Goal: Task Accomplishment & Management: Complete application form

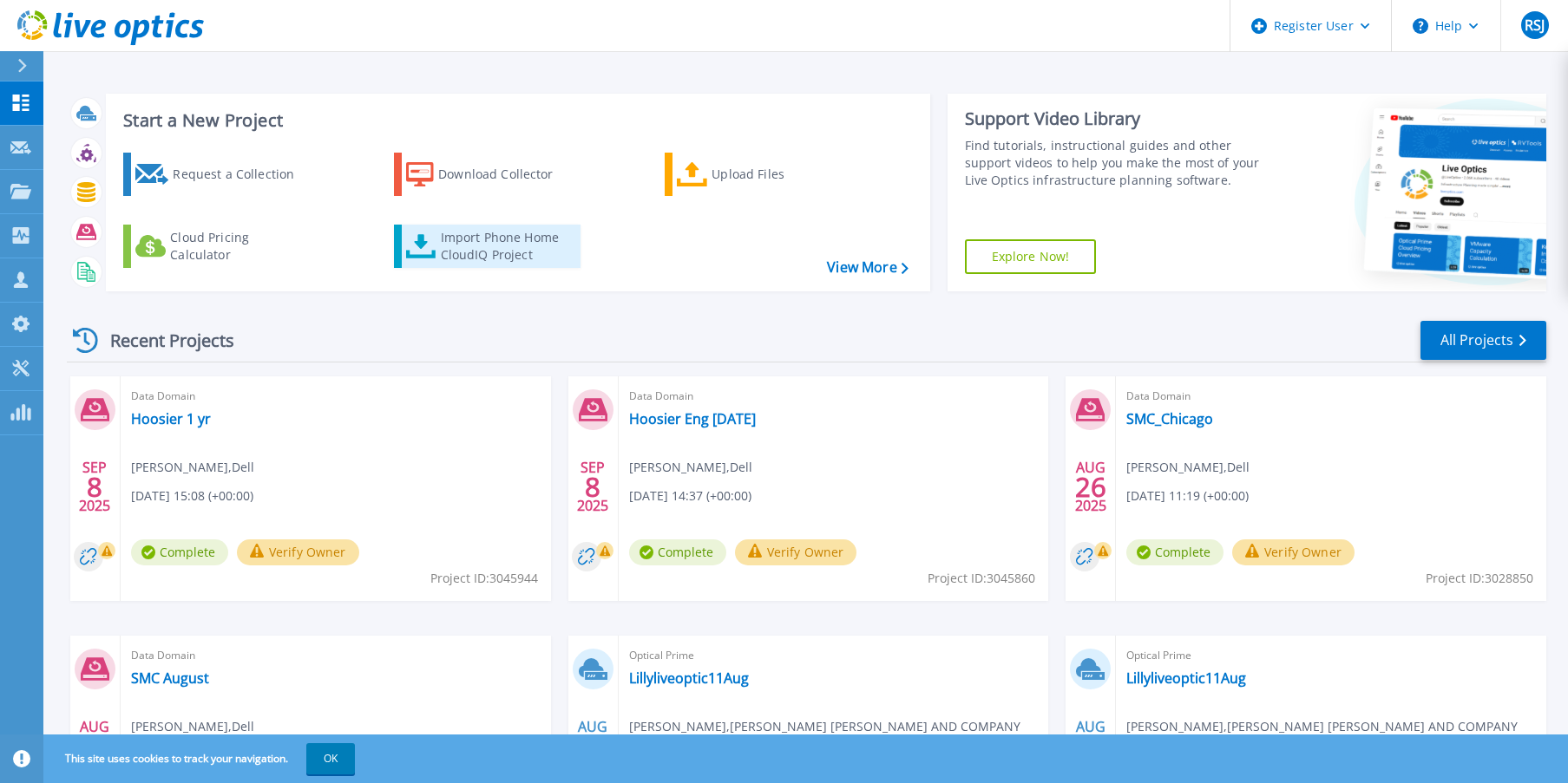
click at [450, 243] on div "Import Phone Home CloudIQ Project" at bounding box center [508, 246] width 136 height 35
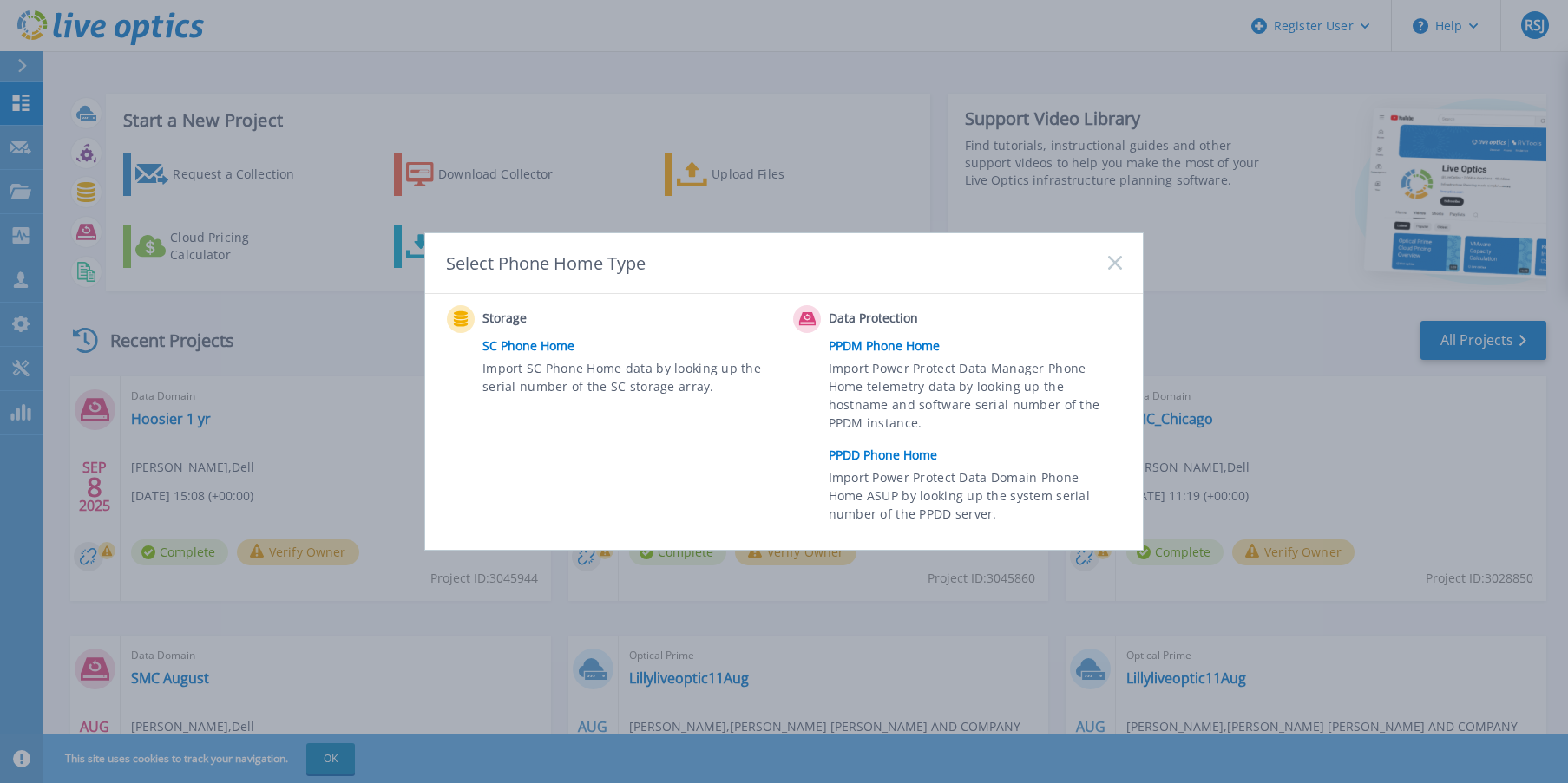
click at [876, 451] on link "PPDD Phone Home" at bounding box center [979, 455] width 302 height 26
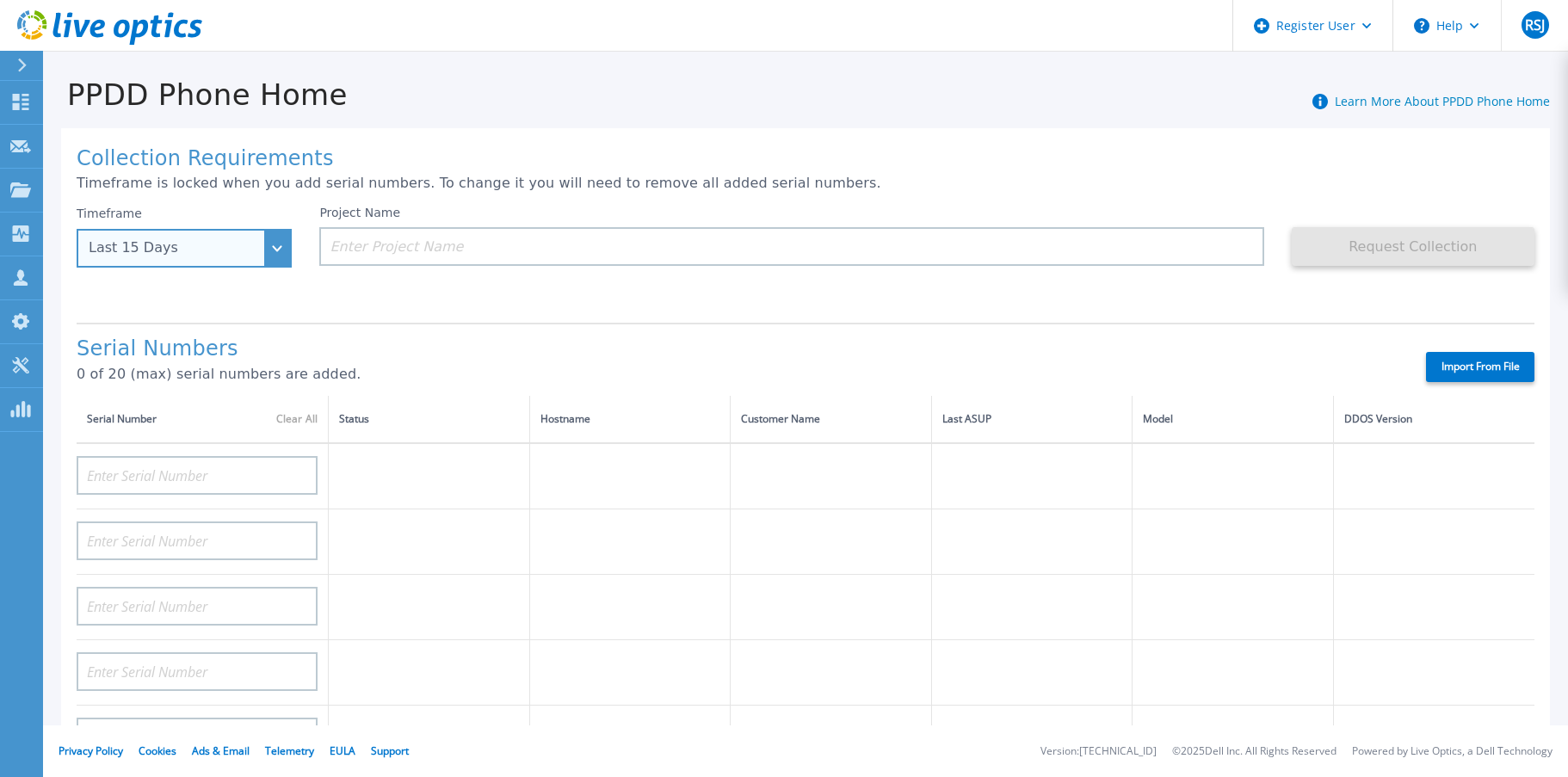
click at [235, 250] on div "Last 15 Days" at bounding box center [175, 247] width 172 height 16
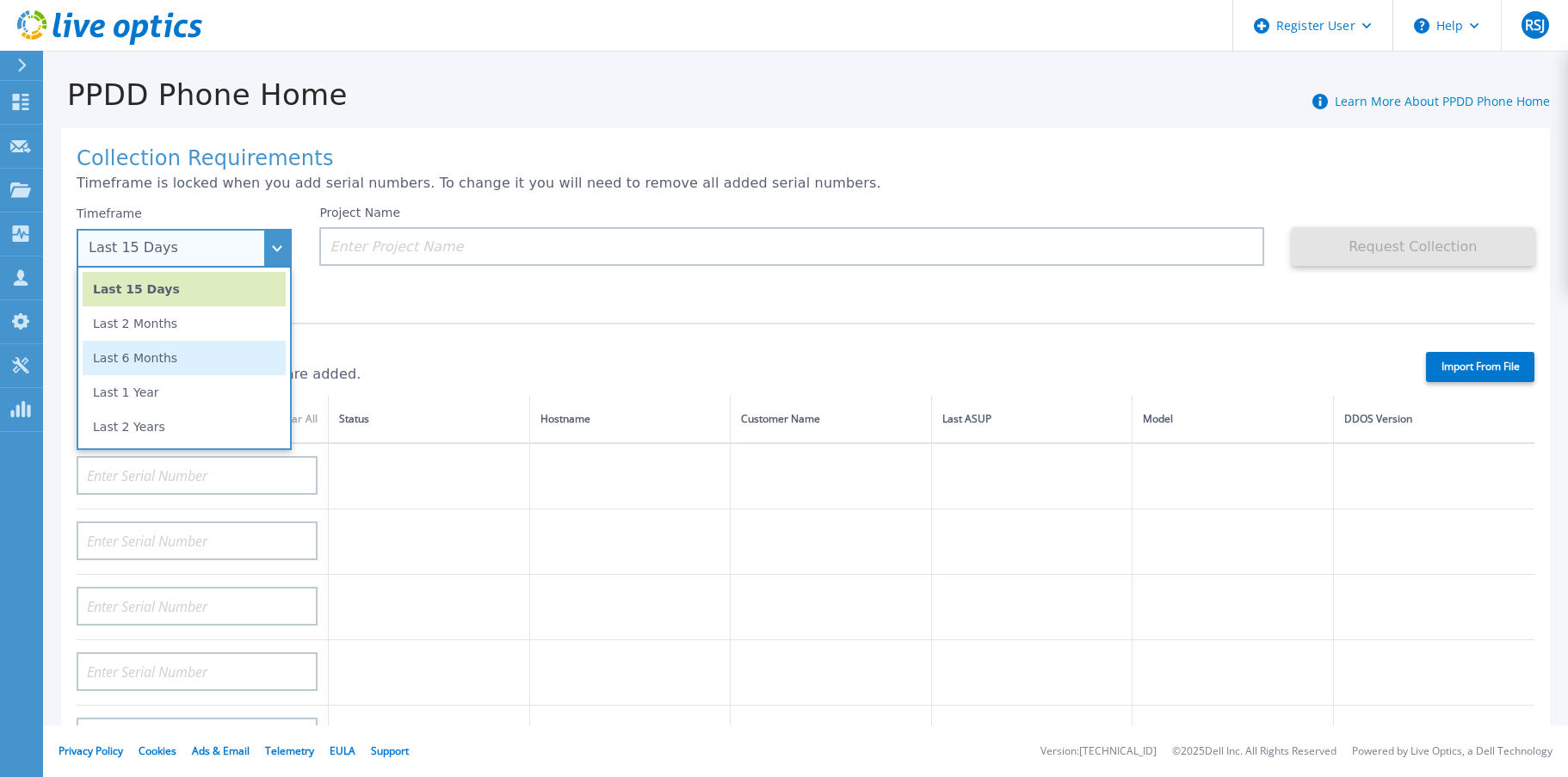
click at [182, 365] on li "Last 6 Months" at bounding box center [185, 358] width 203 height 35
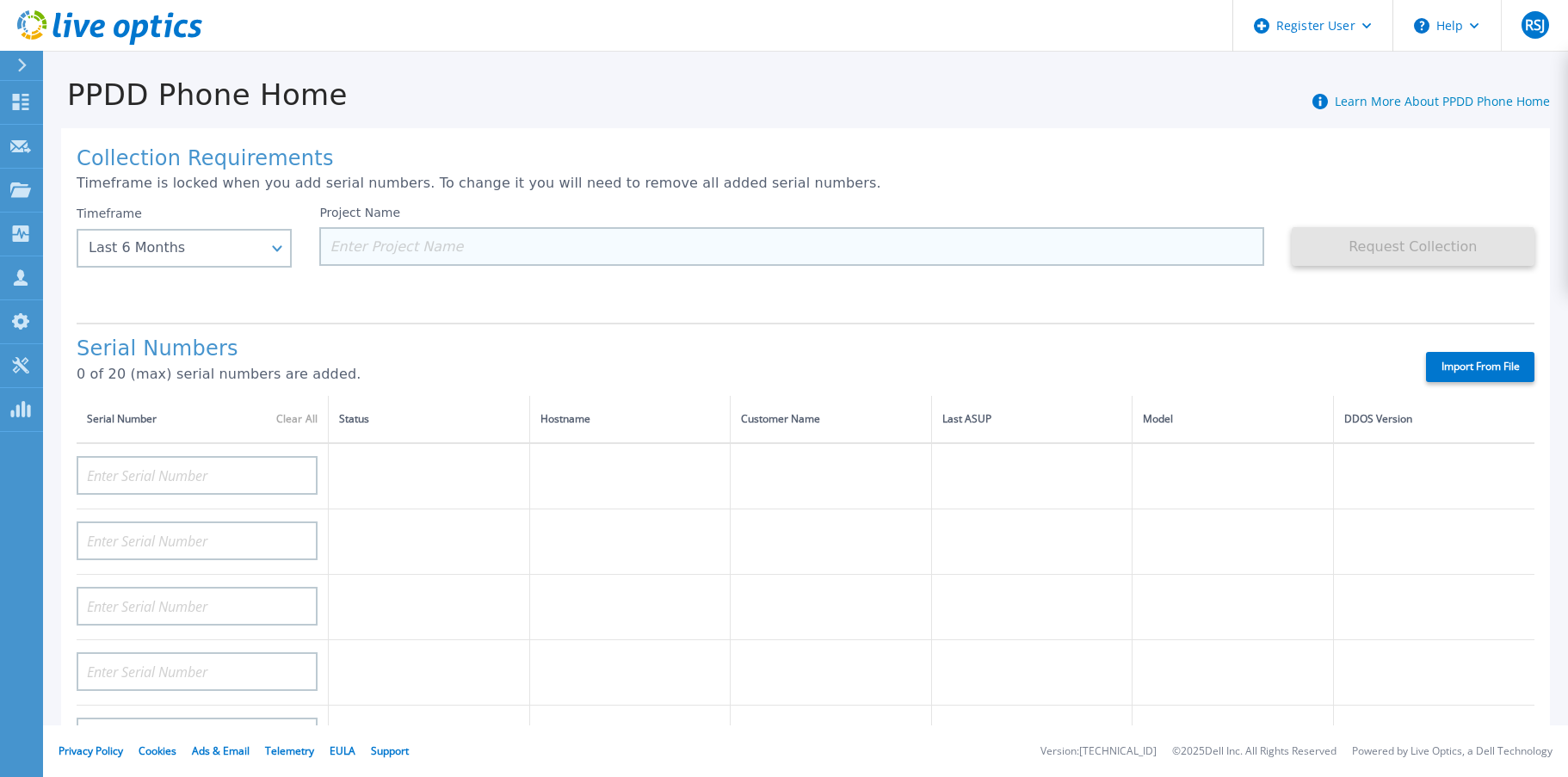
drag, startPoint x: 358, startPoint y: 240, endPoint x: 377, endPoint y: 244, distance: 19.4
click at [365, 244] on input at bounding box center [791, 246] width 944 height 38
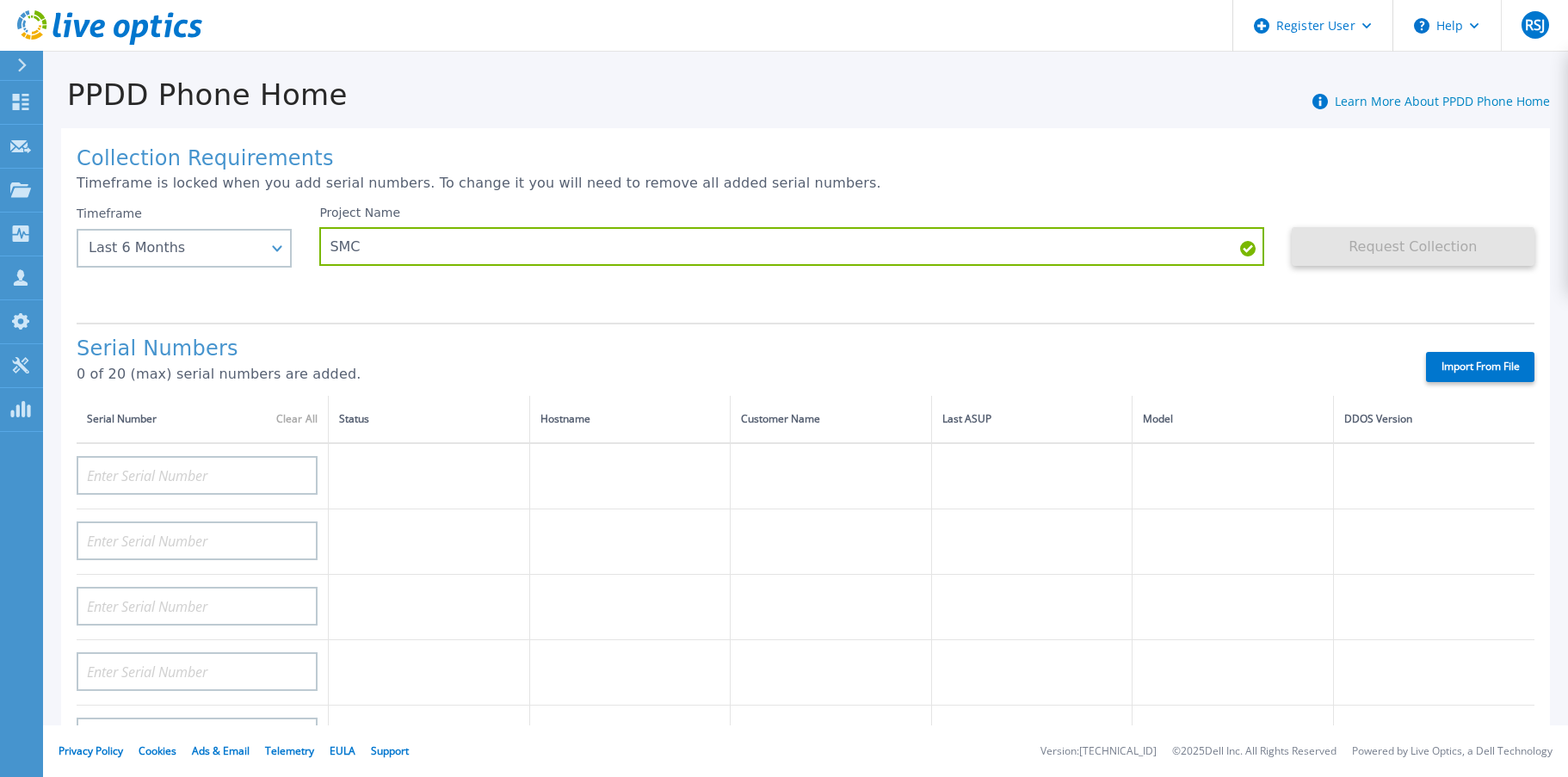
click at [622, 31] on header "Register User Help RSJ Dell User Rick Sherman Jr Rick.Sherman@dell.com Dell My …" at bounding box center [784, 25] width 1568 height 51
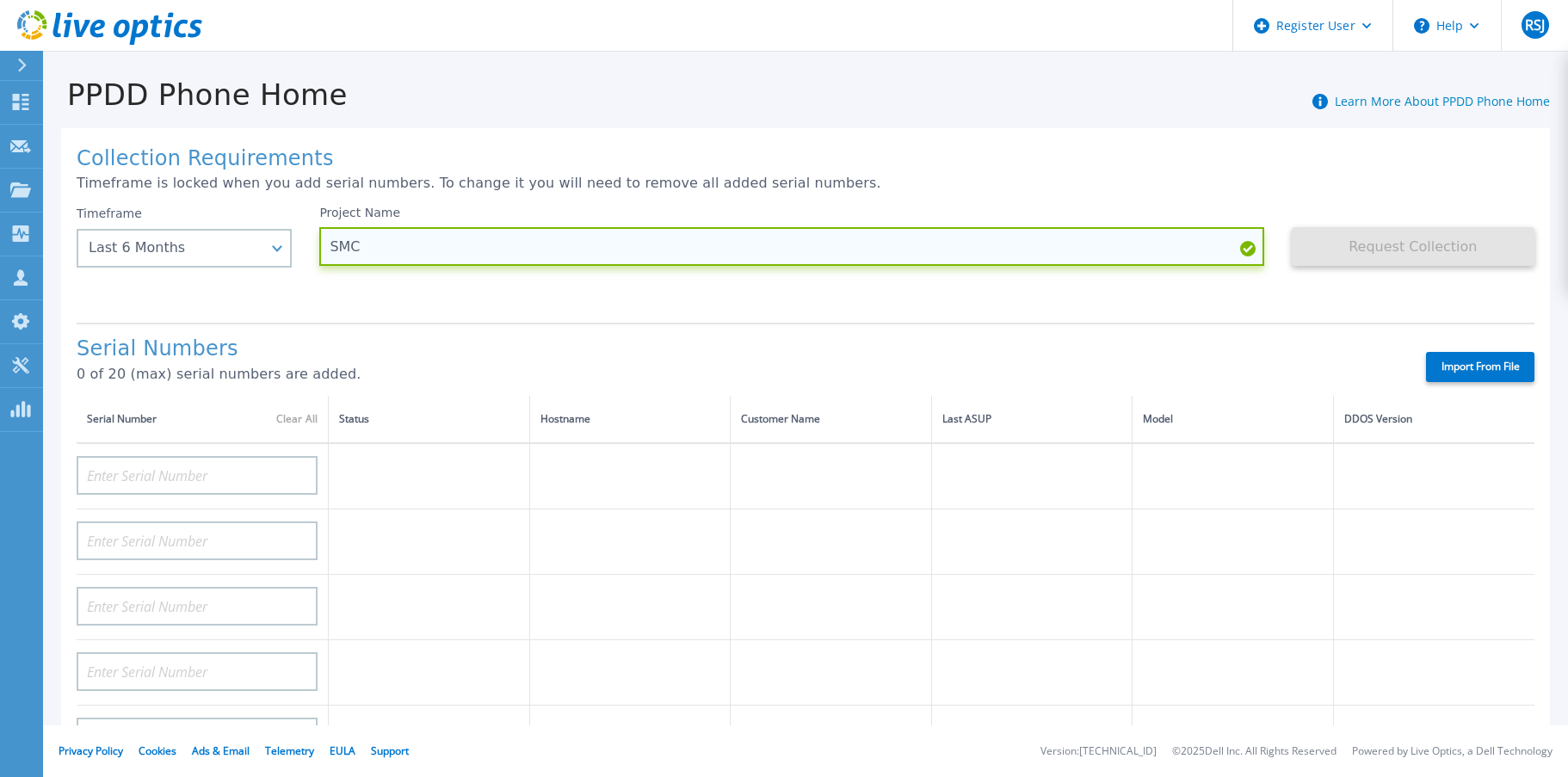
click at [437, 243] on input "SMC" at bounding box center [791, 246] width 944 height 38
type input "SMC DDs"
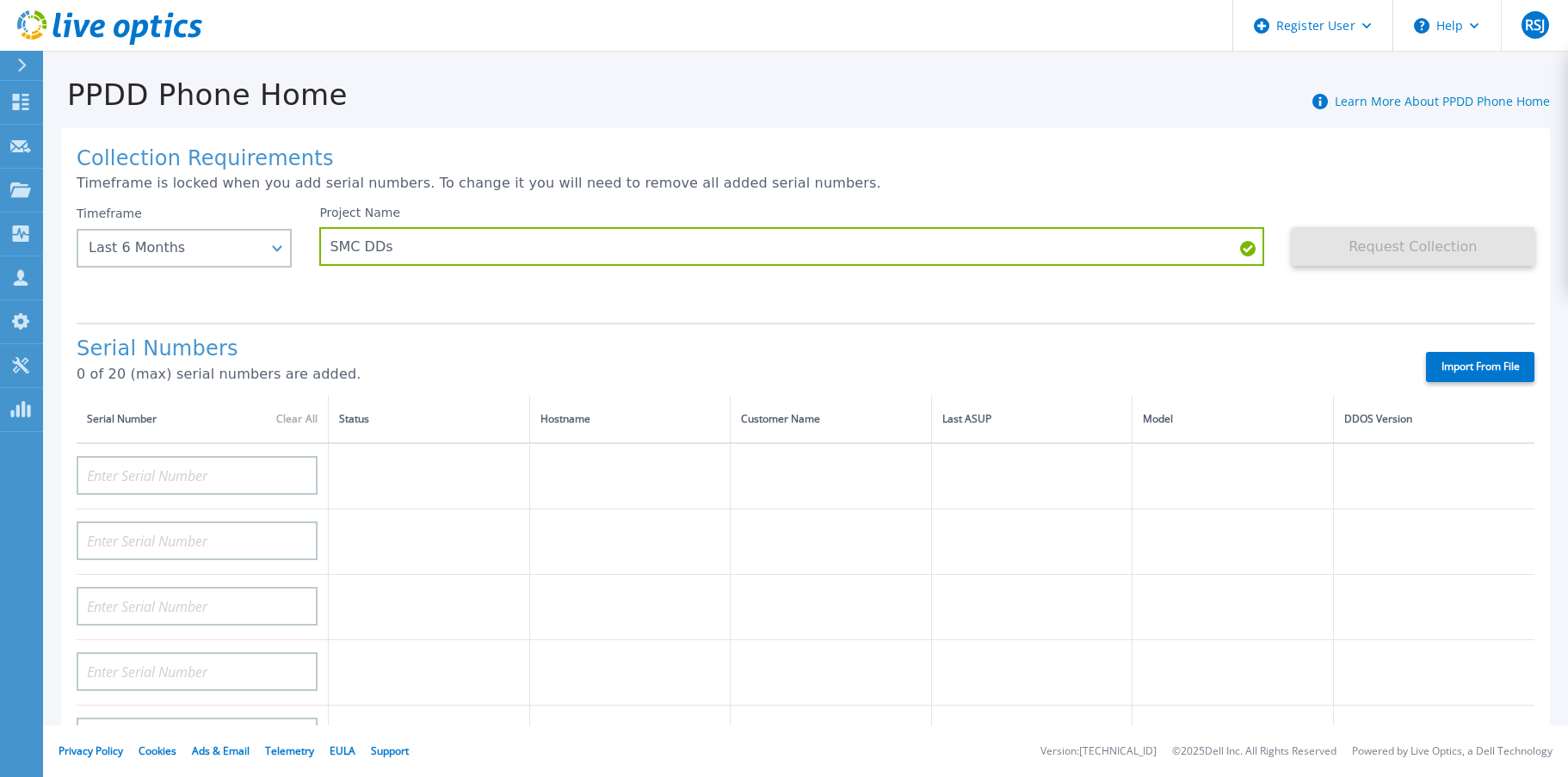
drag, startPoint x: 1003, startPoint y: 176, endPoint x: 1287, endPoint y: 222, distance: 287.7
click at [1011, 173] on div "Collection Requirements Timeframe is locked when you add serial numbers. To cha…" at bounding box center [805, 615] width 1489 height 974
drag, startPoint x: 135, startPoint y: 466, endPoint x: 173, endPoint y: 467, distance: 38.0
click at [134, 466] on input at bounding box center [197, 475] width 241 height 38
click at [182, 478] on input at bounding box center [197, 475] width 241 height 38
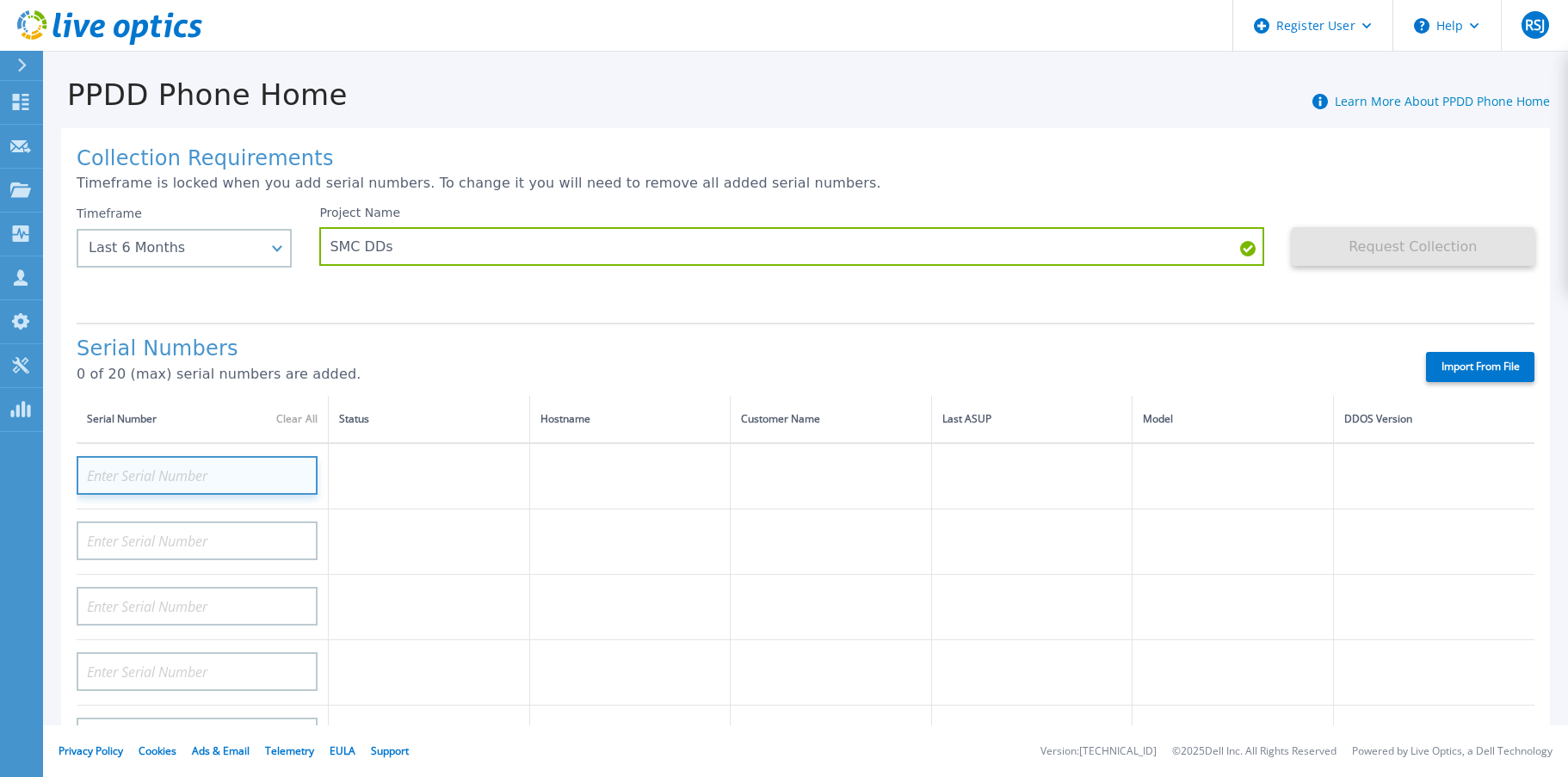
paste input "APM00213915466"
type input "APM00213915466"
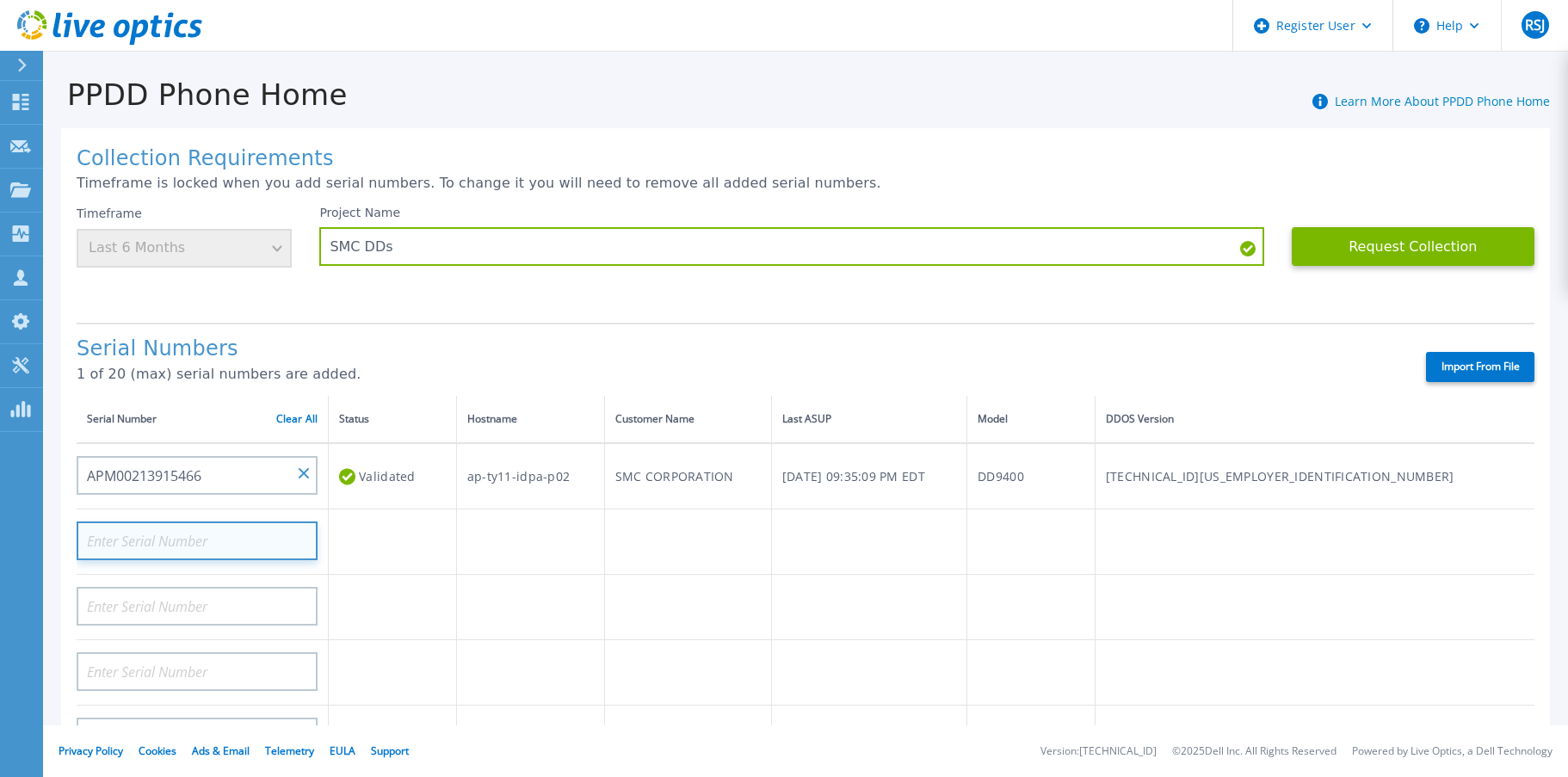
click at [222, 527] on input at bounding box center [197, 541] width 241 height 38
paste input "APM00213916541"
type input "APM00213916541"
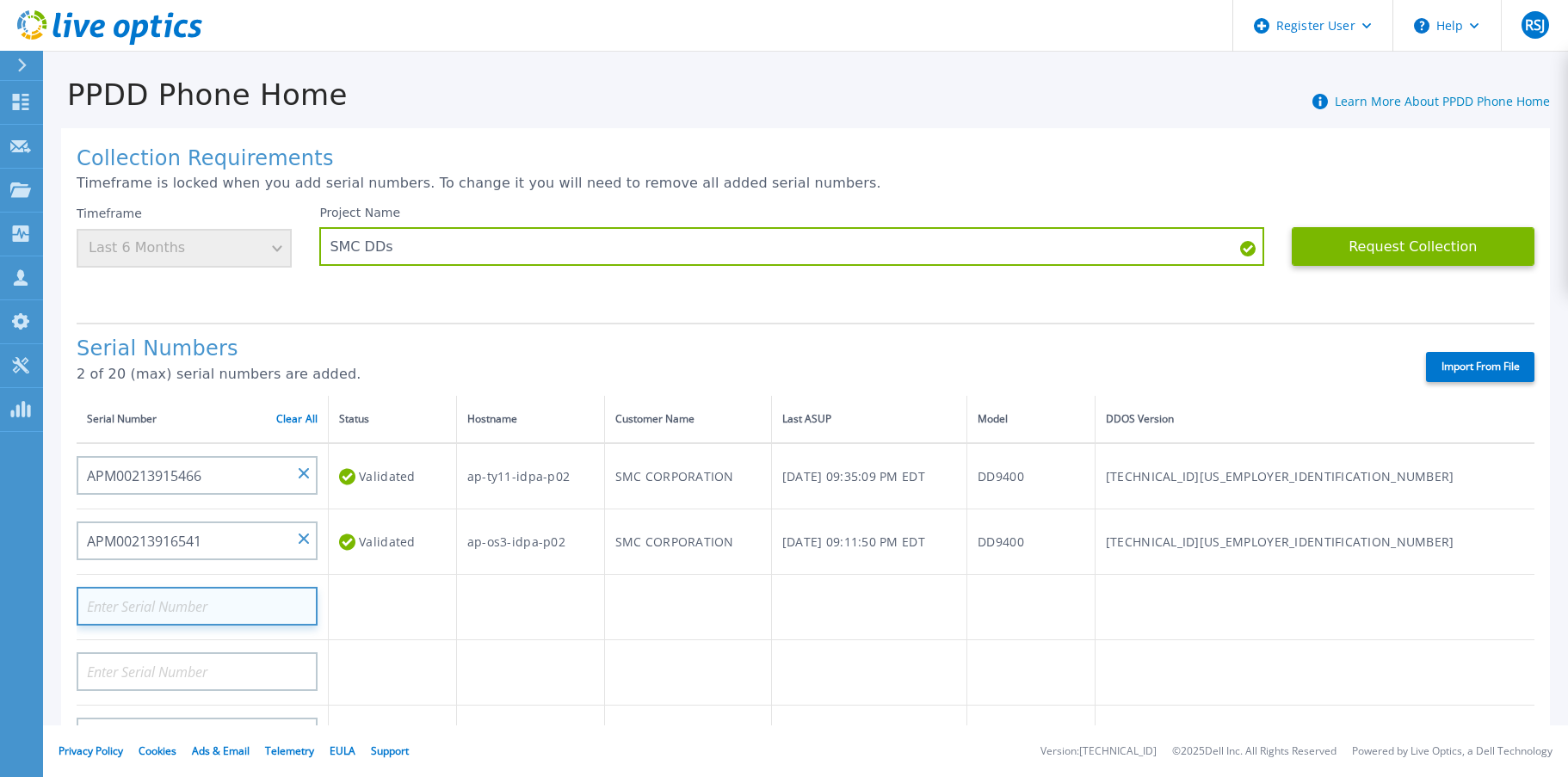
click at [231, 600] on input at bounding box center [197, 606] width 241 height 38
paste input "APM00213927371"
type input "APM00213927371"
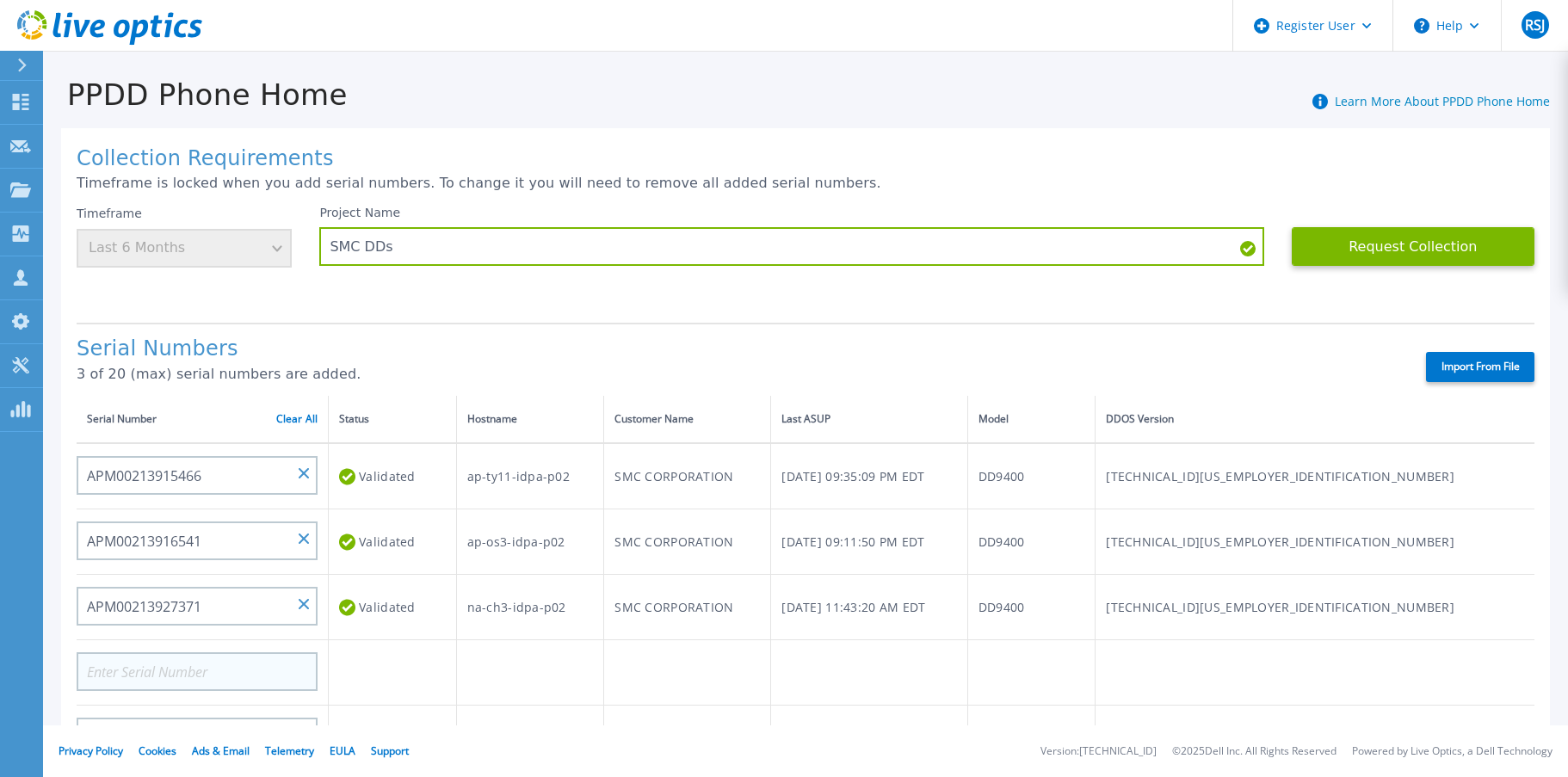
drag, startPoint x: 232, startPoint y: 651, endPoint x: 223, endPoint y: 663, distance: 15.0
click at [232, 651] on div at bounding box center [197, 666] width 241 height 50
click at [217, 666] on input at bounding box center [197, 671] width 241 height 38
paste input "APM00201204231"
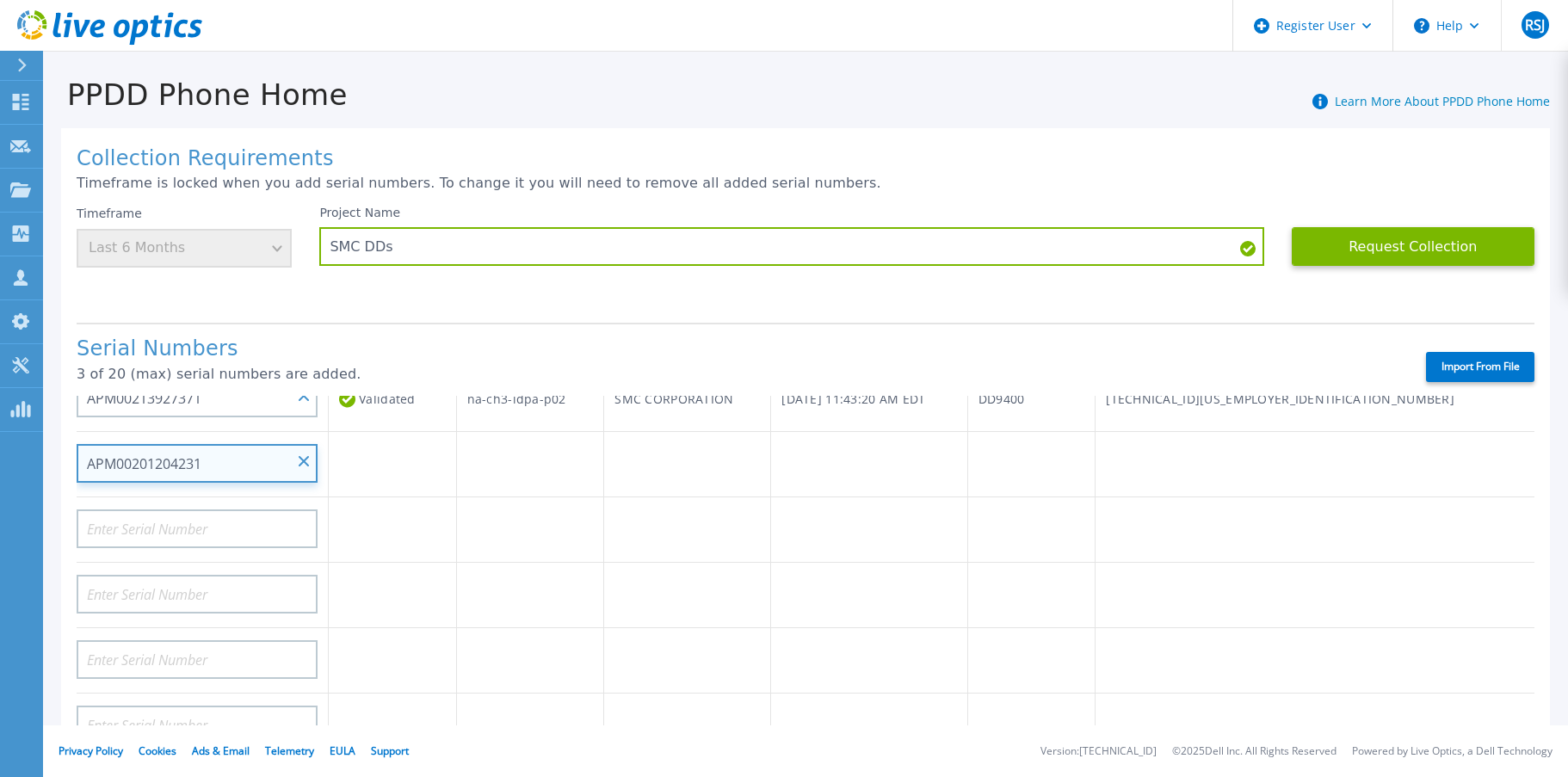
scroll to position [259, 0]
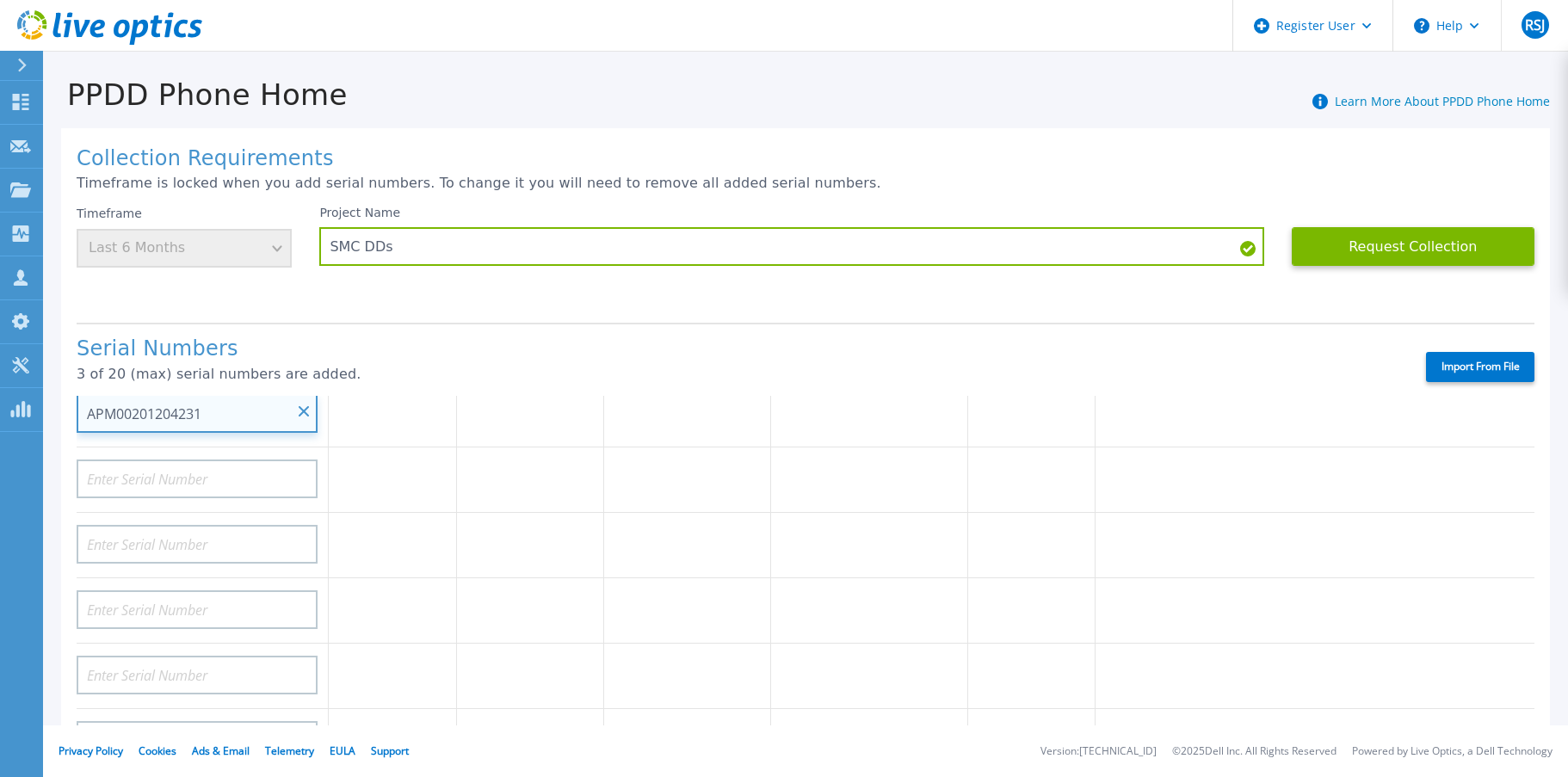
type input "APM00201204231"
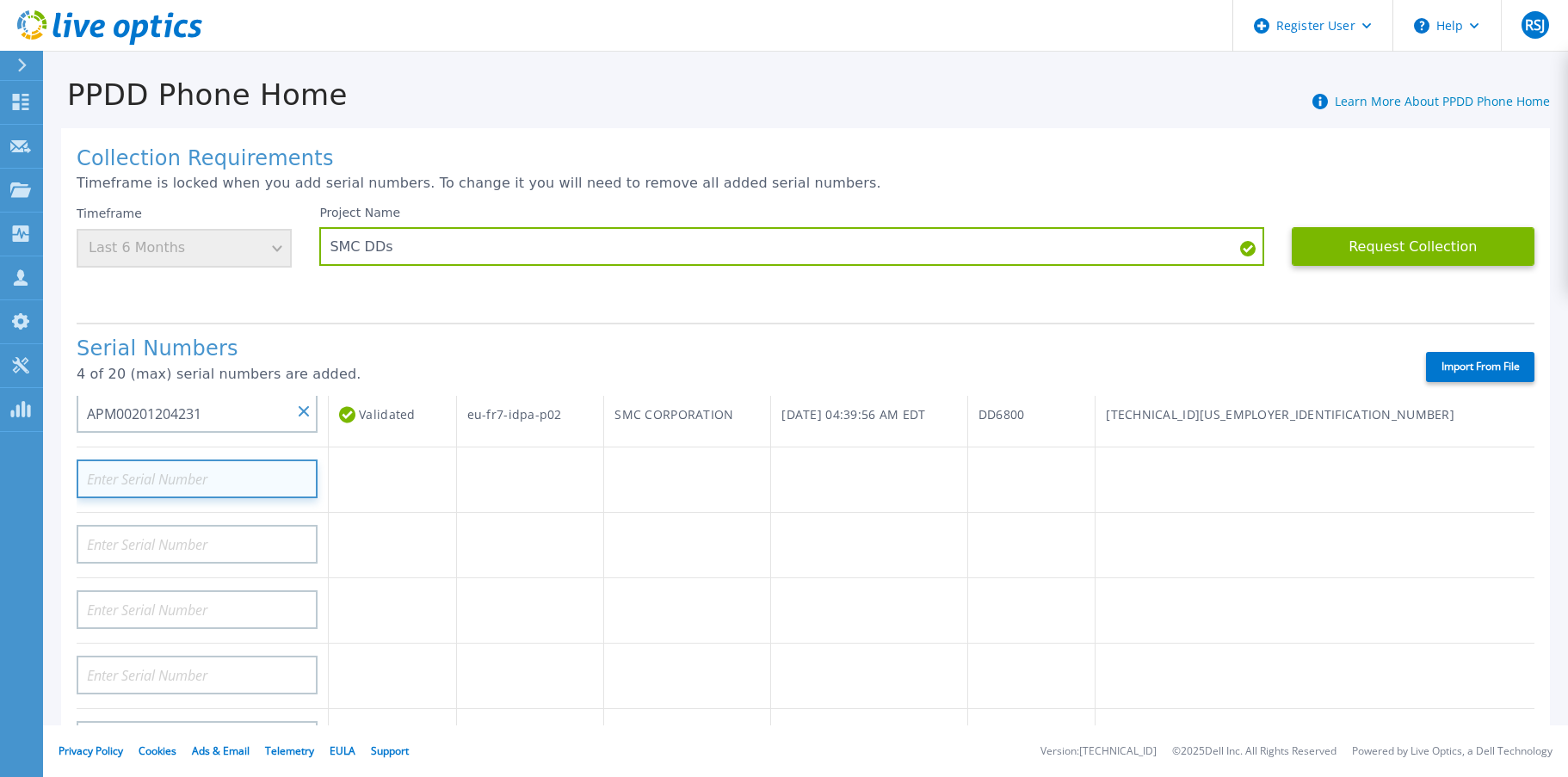
click at [201, 483] on input at bounding box center [197, 478] width 241 height 38
paste input "APM00201716008"
type input "APM00201716008"
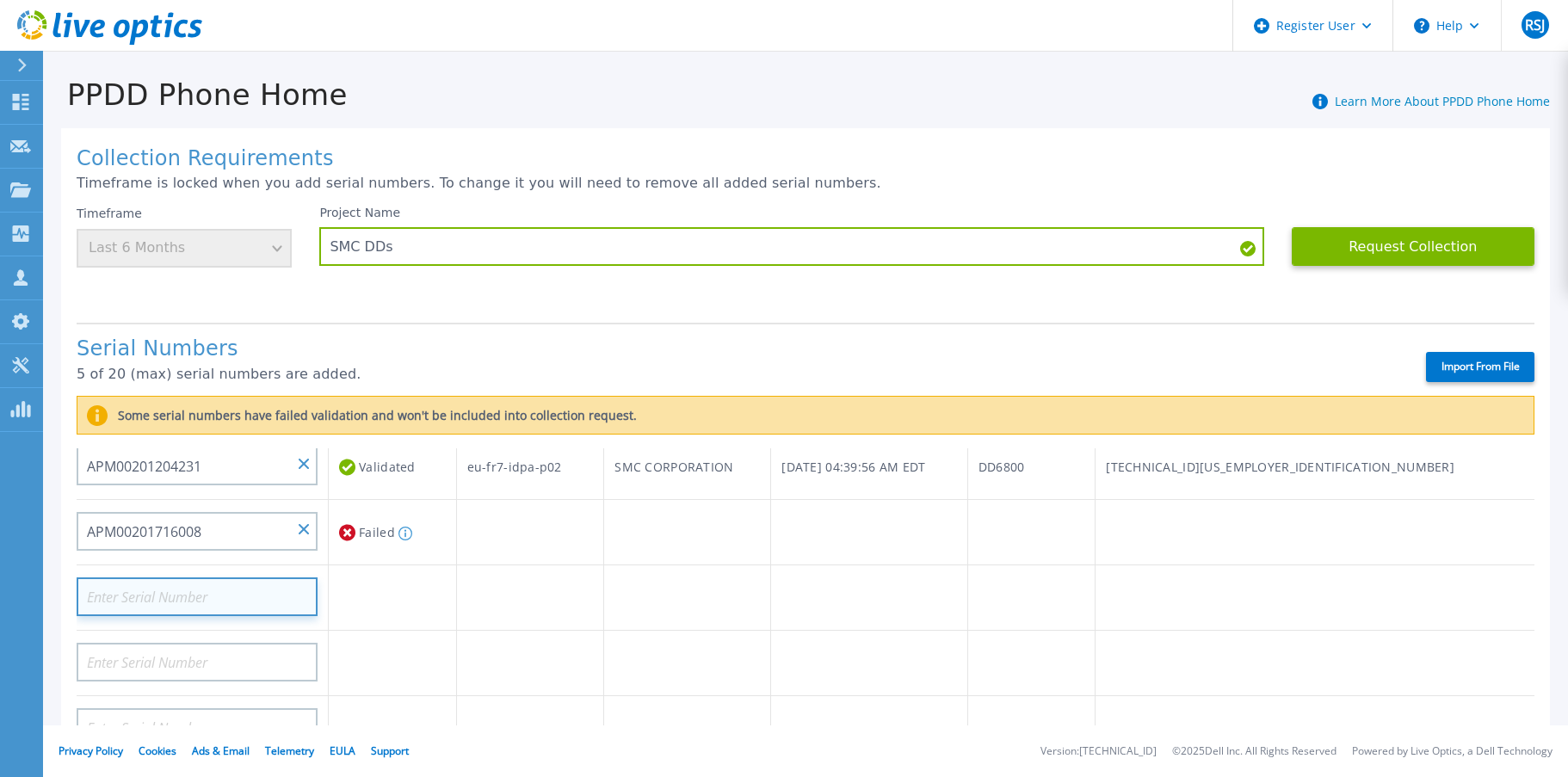
click at [233, 599] on input at bounding box center [197, 597] width 241 height 38
paste input "APM00213927370"
type input "APM00213927370"
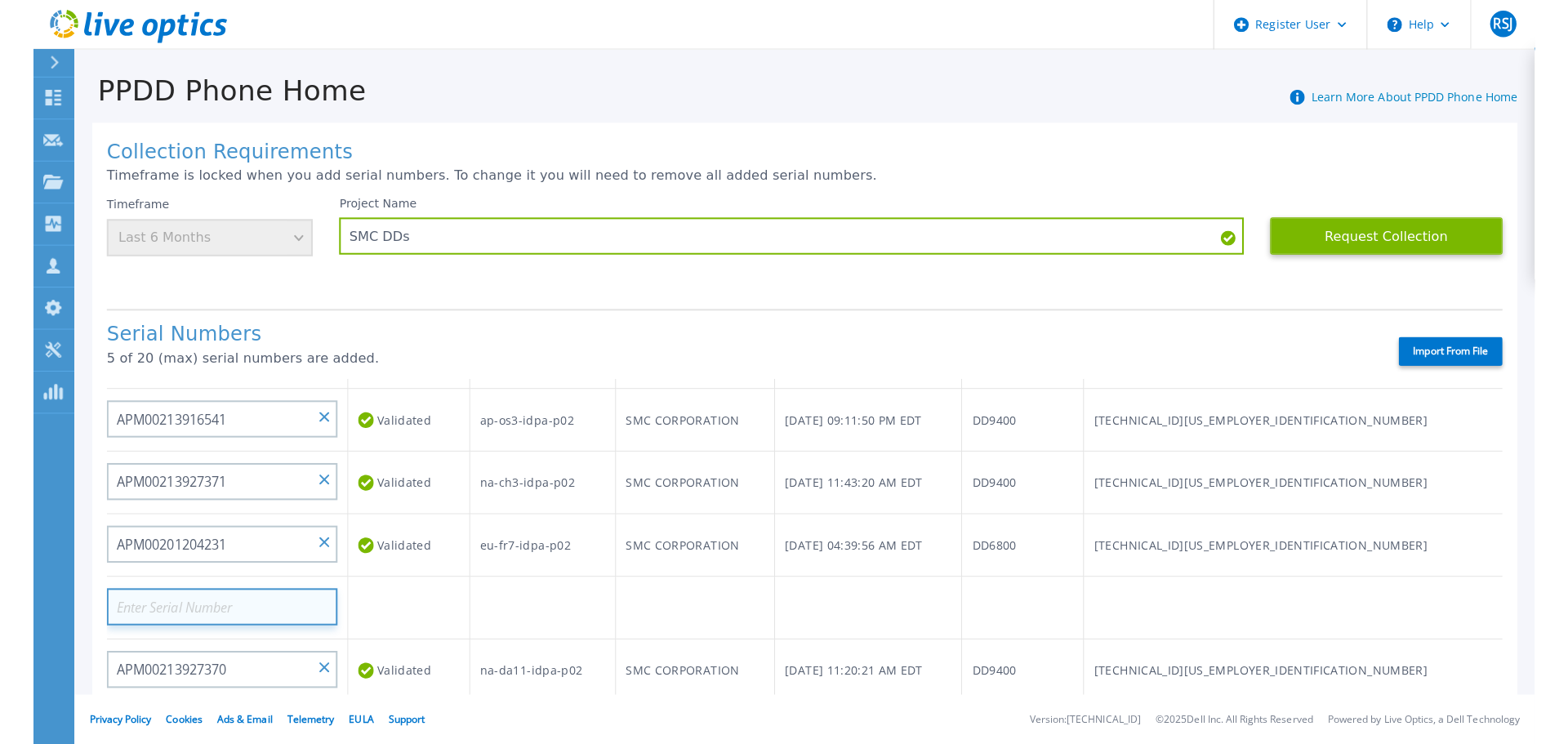
scroll to position [0, 0]
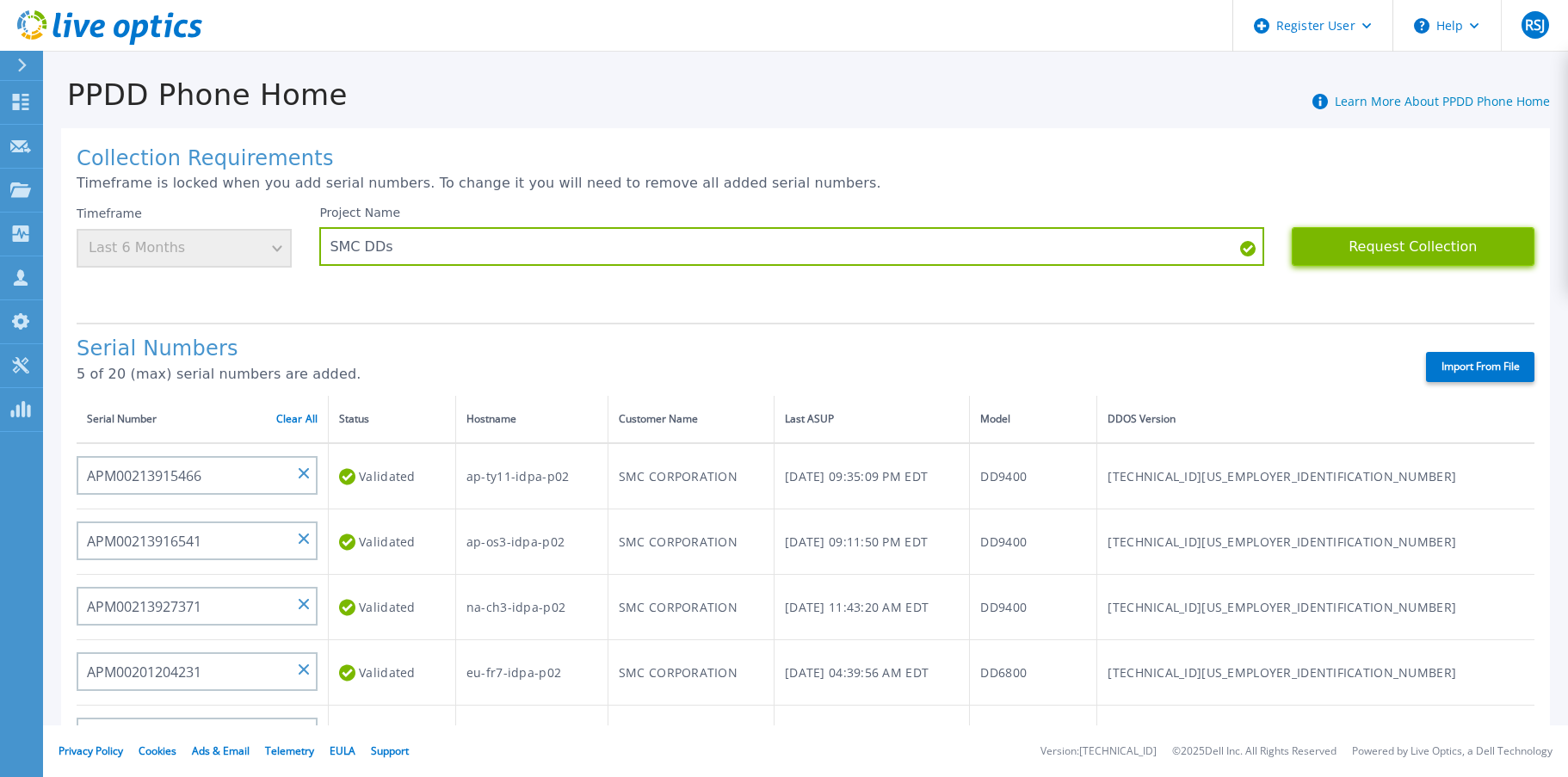
drag, startPoint x: 1421, startPoint y: 250, endPoint x: 1337, endPoint y: 278, distance: 88.5
click at [1419, 249] on button "Request Collection" at bounding box center [1413, 246] width 243 height 38
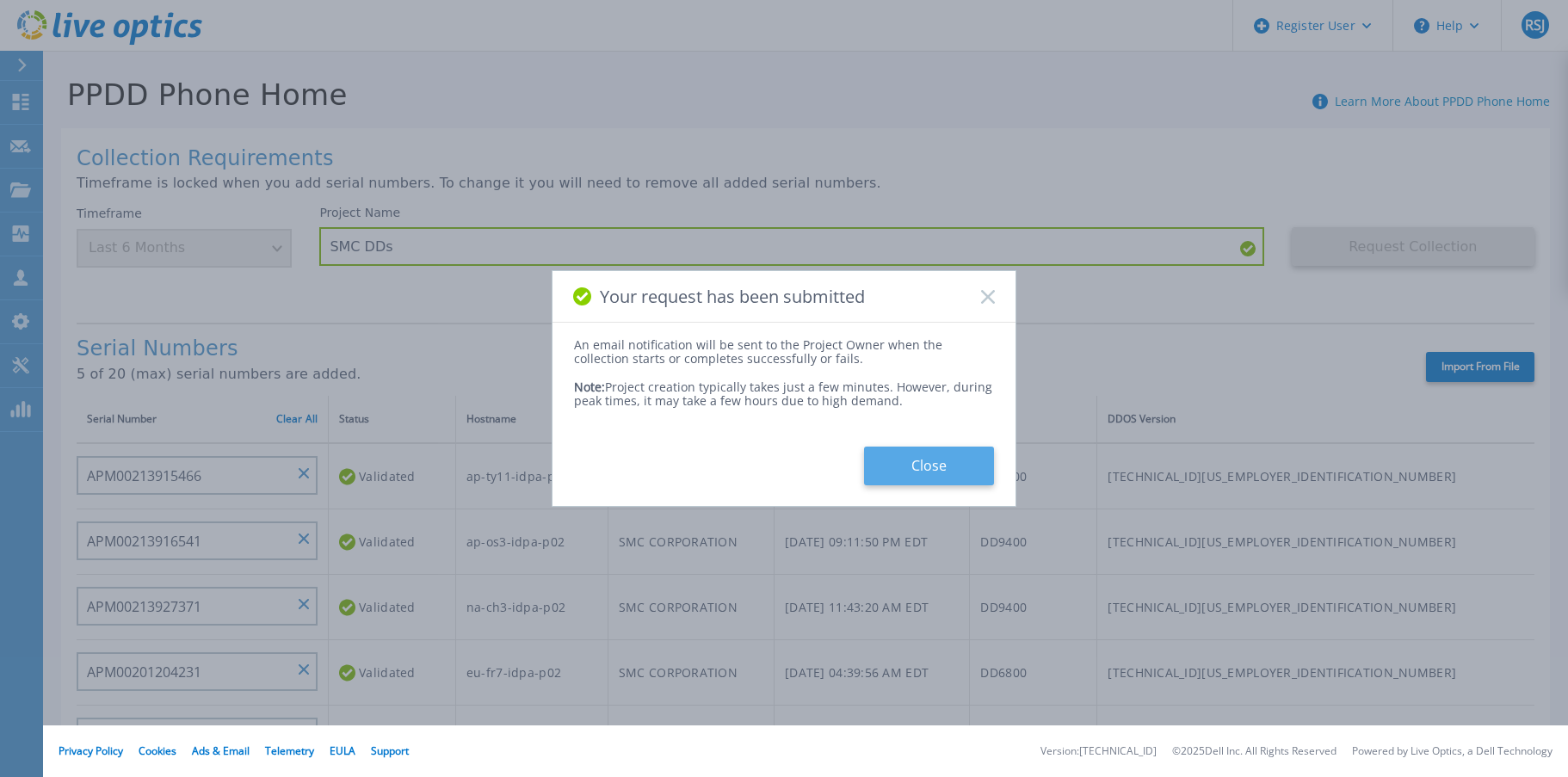
click at [964, 465] on button "Close" at bounding box center [929, 465] width 130 height 38
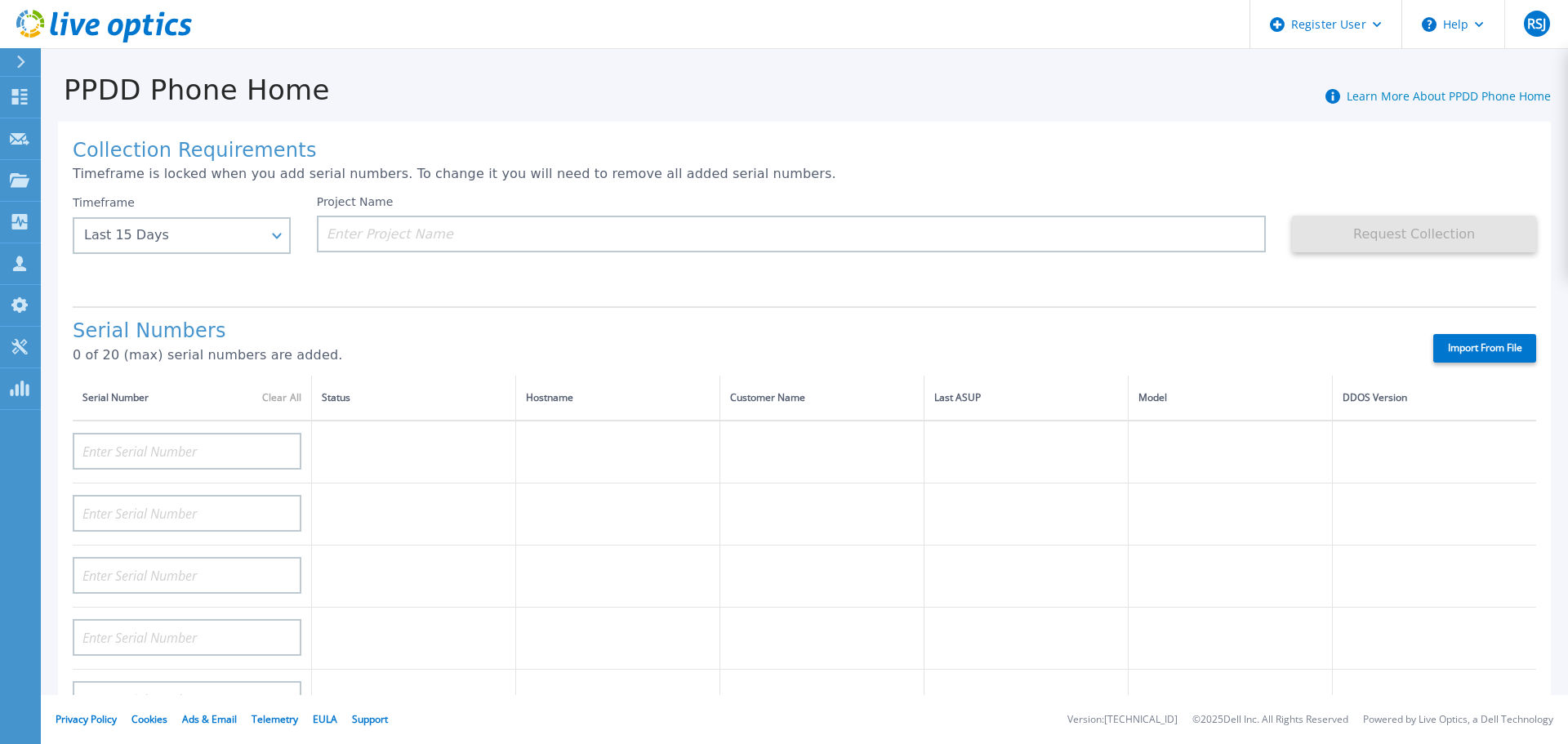
click at [16, 66] on icon at bounding box center [20, 62] width 9 height 13
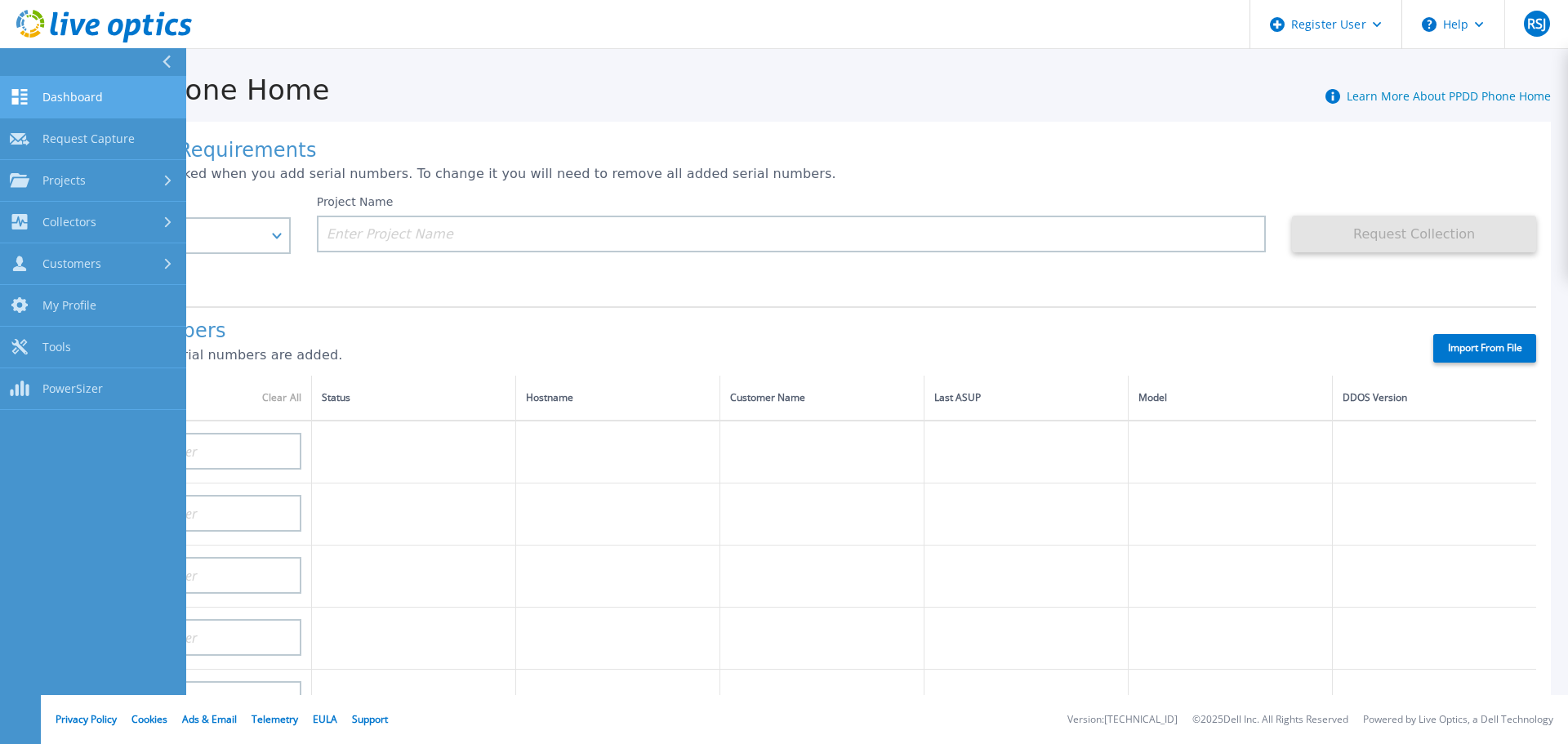
click at [82, 101] on span "Dashboard" at bounding box center [73, 97] width 60 height 15
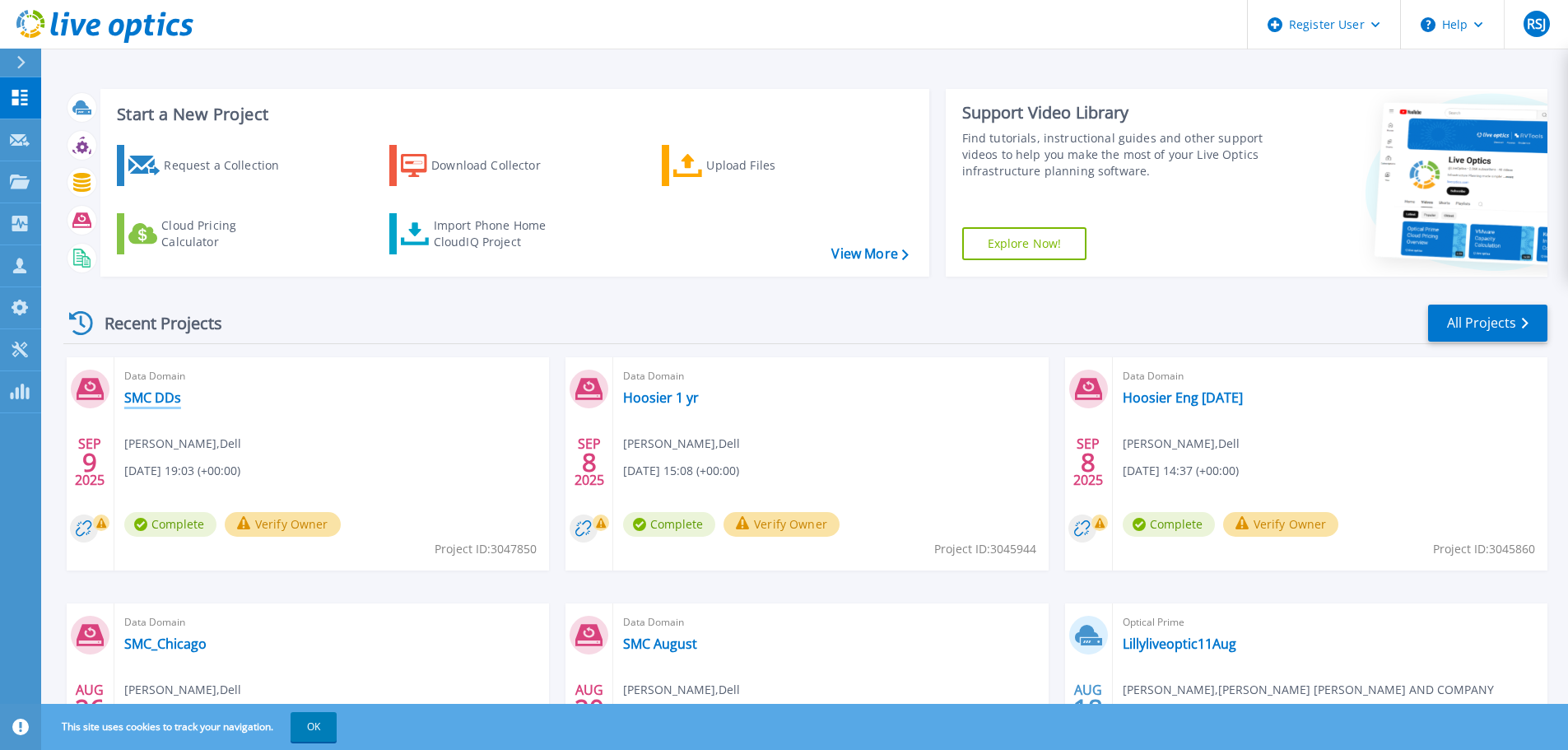
click at [164, 396] on link "SMC DDs" at bounding box center [153, 397] width 57 height 16
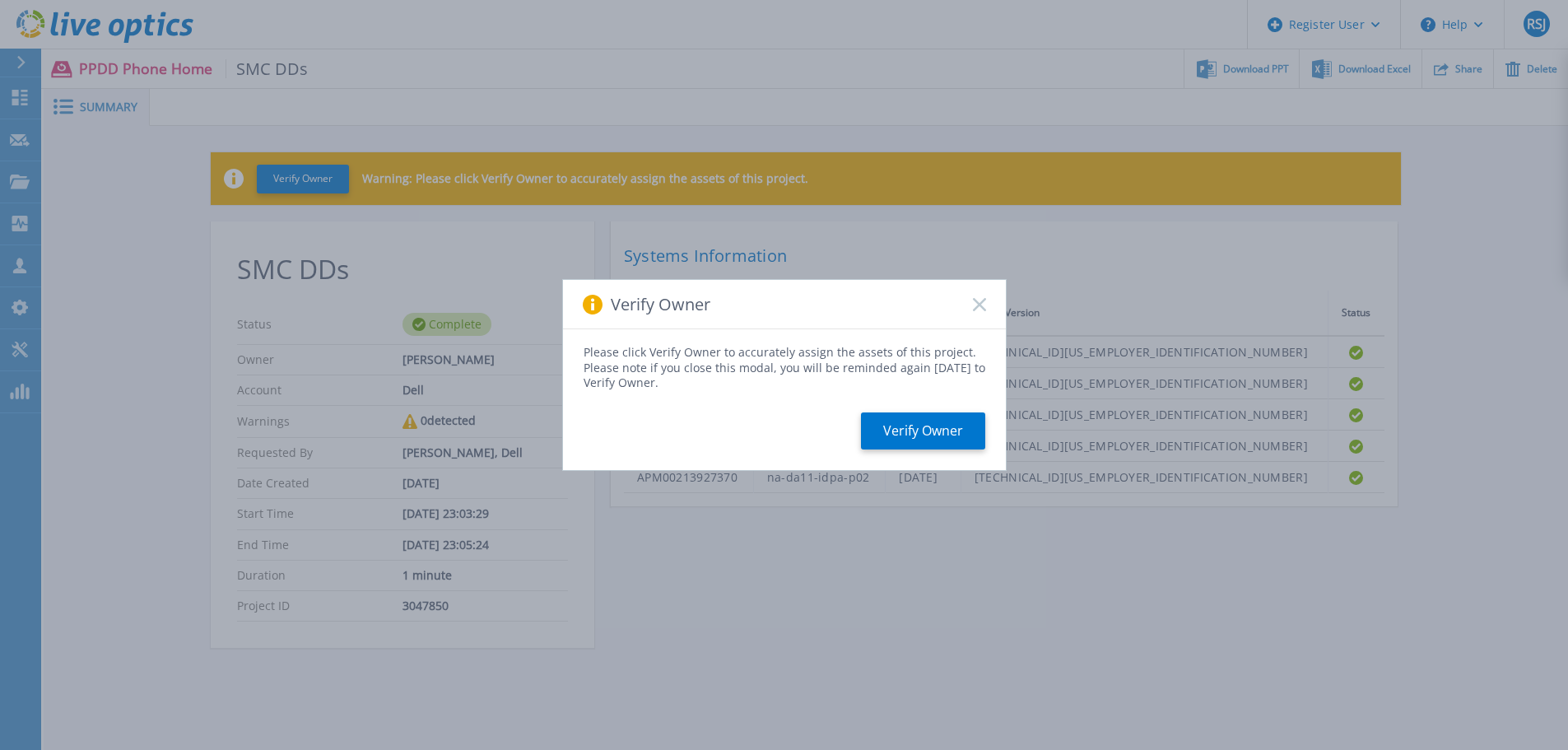
click at [986, 310] on rect at bounding box center [980, 304] width 14 height 14
